Goal: Task Accomplishment & Management: Complete application form

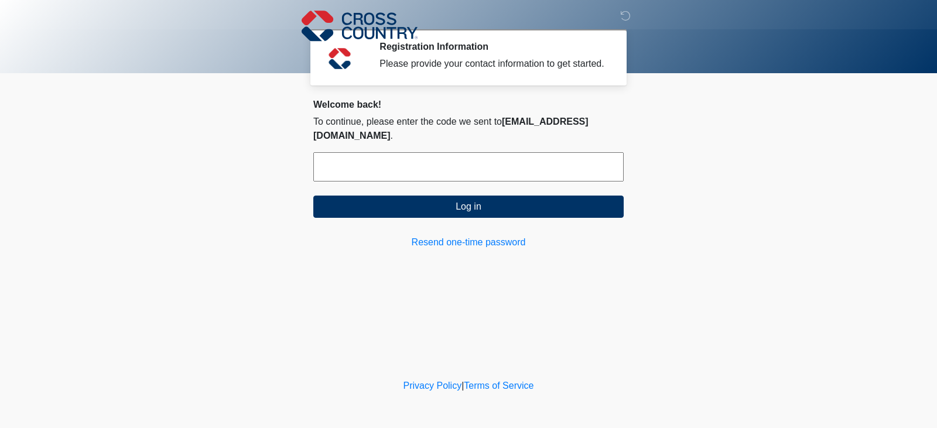
click at [362, 167] on input "text" at bounding box center [468, 166] width 310 height 29
click at [450, 167] on input "text" at bounding box center [468, 166] width 310 height 29
type input "******"
click at [313, 196] on button "Log in" at bounding box center [468, 207] width 310 height 22
click at [471, 241] on link "Resend one-time password" at bounding box center [468, 242] width 310 height 14
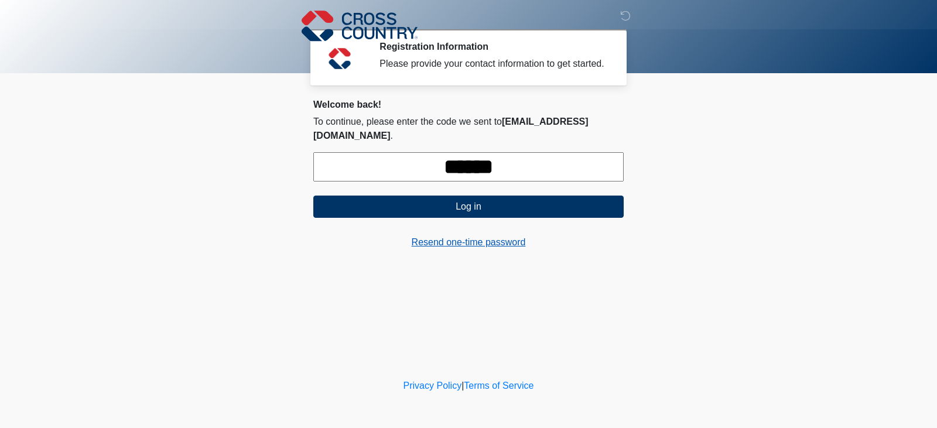
click at [470, 244] on link "Resend one-time password" at bounding box center [468, 242] width 310 height 14
click at [517, 241] on link "Resend one-time password" at bounding box center [468, 242] width 310 height 14
click at [515, 241] on link "Resend one-time password" at bounding box center [468, 242] width 310 height 14
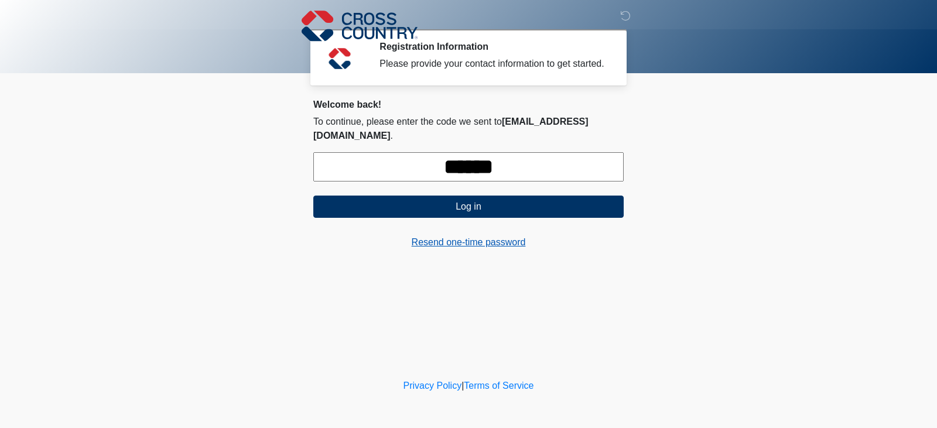
click at [515, 241] on link "Resend one-time password" at bounding box center [468, 242] width 310 height 14
